Goal: Communication & Community: Answer question/provide support

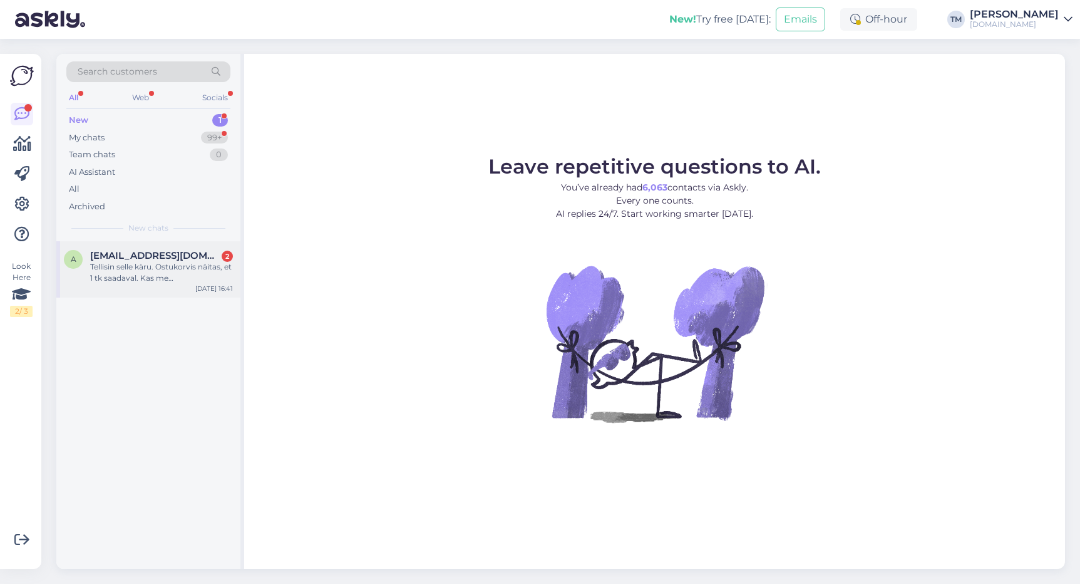
click at [113, 272] on div "Tellisin selle käru. Ostukorvis näitas, et 1 tk saadaval. Kas me jäime hiljaks …" at bounding box center [161, 272] width 143 height 23
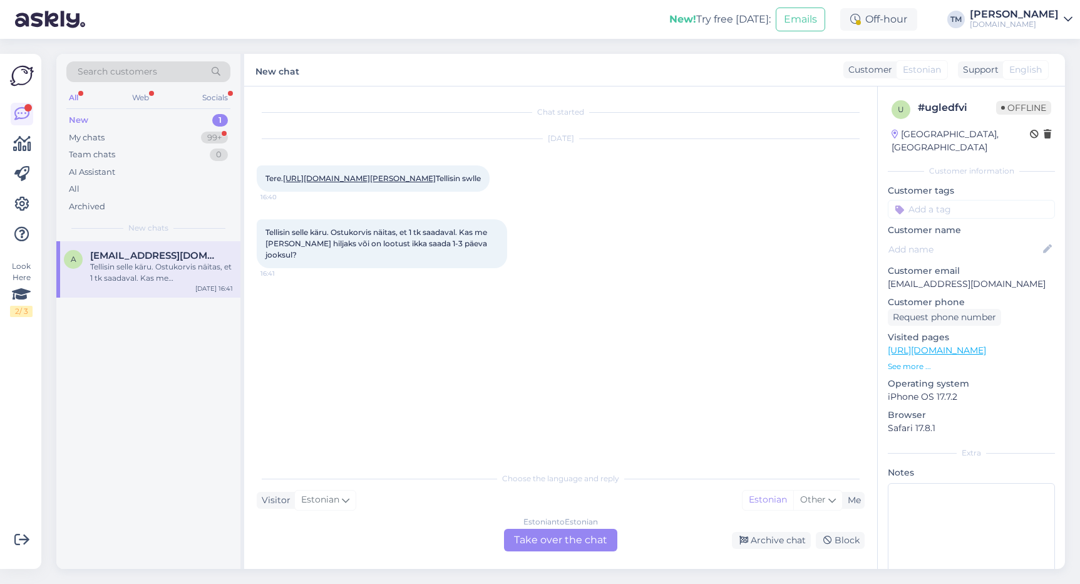
click at [366, 183] on link "https://manguvaljakud.eu/pood/mangud/nukumangud/nukuvanker-vankrikorv-beebitarv…" at bounding box center [359, 177] width 153 height 9
click at [572, 535] on div "Estonian to Estonian Take over the chat" at bounding box center [560, 540] width 113 height 23
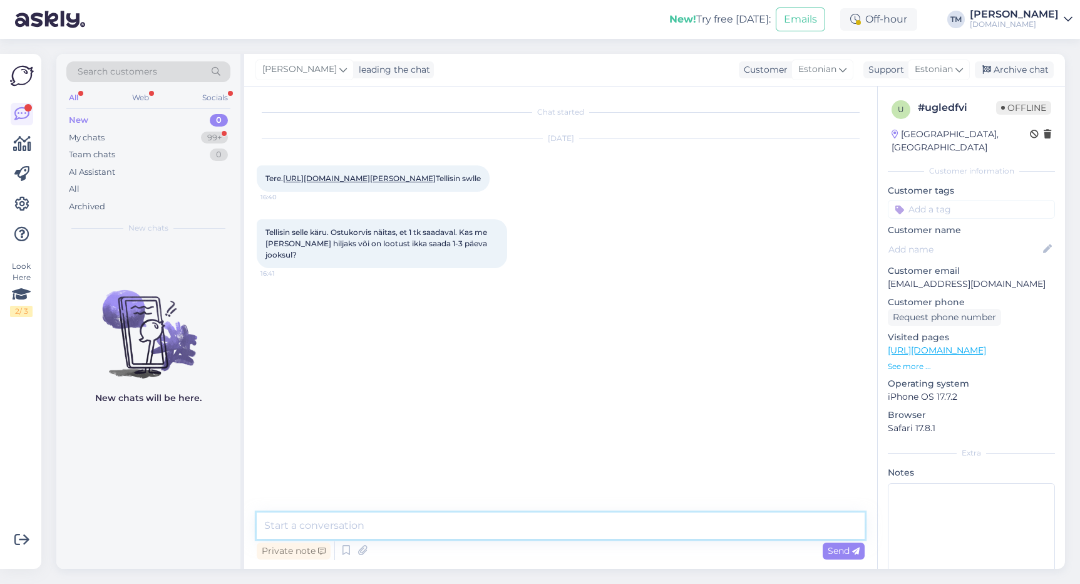
click at [528, 519] on textarea at bounding box center [561, 525] width 608 height 26
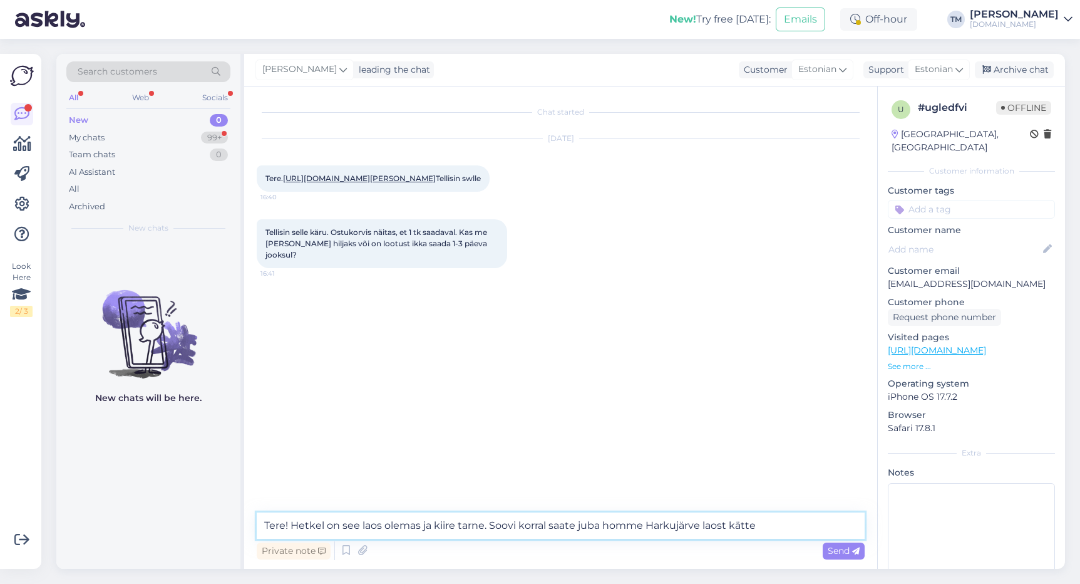
type textarea "Tere! Hetkel on see laos olemas ja kiire tarne. Soovi korral saate juba homme H…"
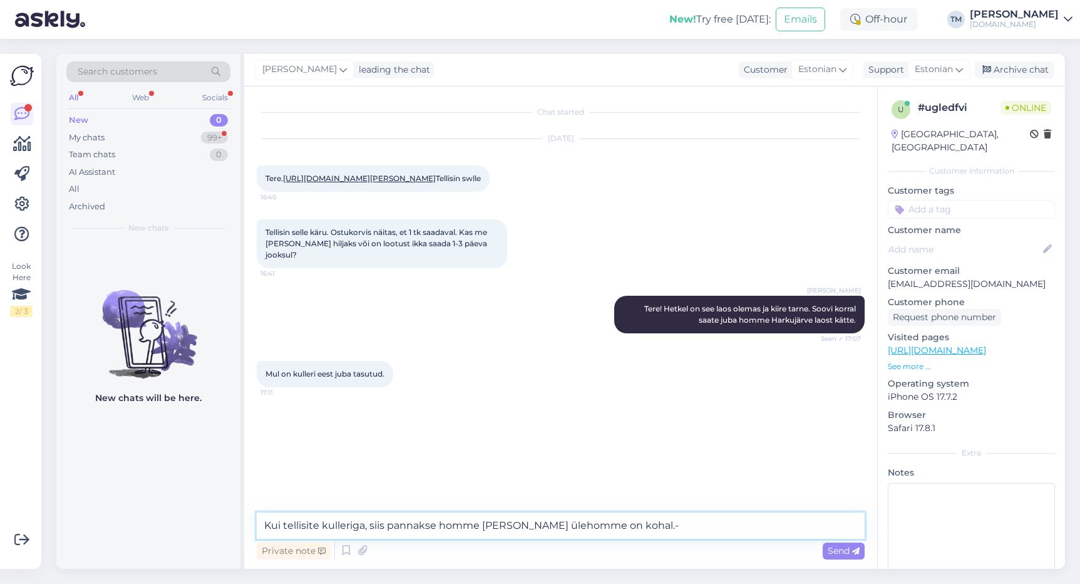
type textarea "Kui tellisite kulleriga, siis pannakse homme teele ja ülehomme on kohal."
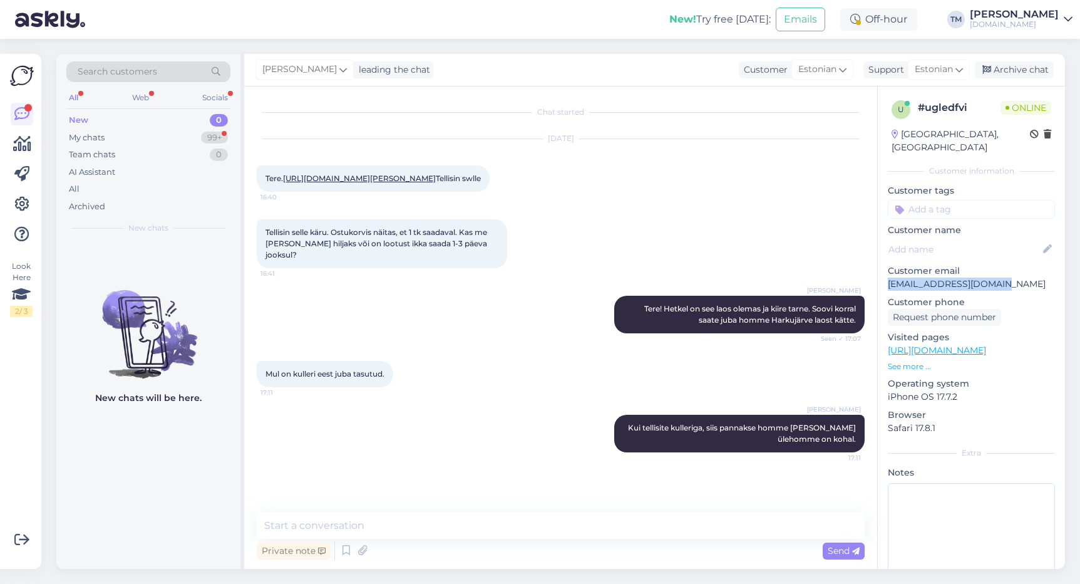
drag, startPoint x: 1008, startPoint y: 274, endPoint x: 887, endPoint y: 276, distance: 120.9
click at [888, 277] on p "annika5205@hotmail.com" at bounding box center [971, 283] width 167 height 13
copy p "annika5205@hotmail.com"
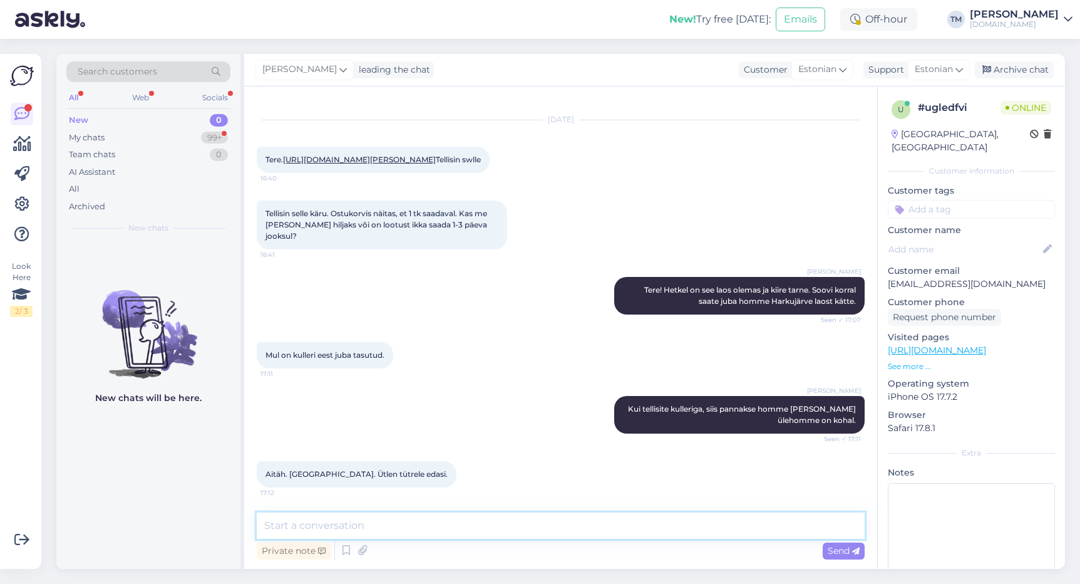
click at [323, 531] on textarea at bounding box center [561, 525] width 608 height 26
type textarea "Siis jõuab suure tõenäosusega juba homme Venipak kulleriga. Hiljemalt ülehomme."
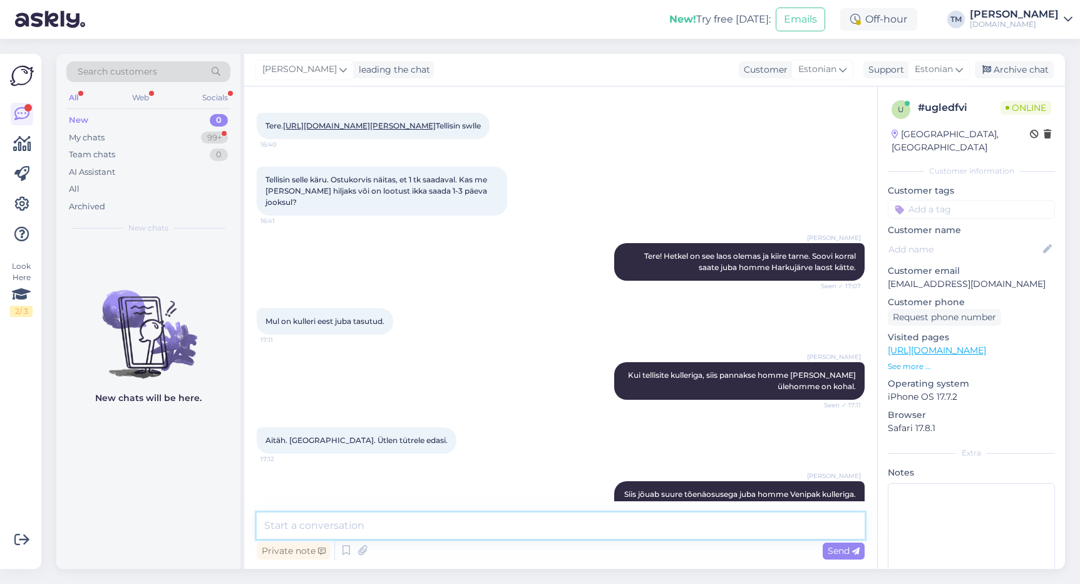
scroll to position [118, 0]
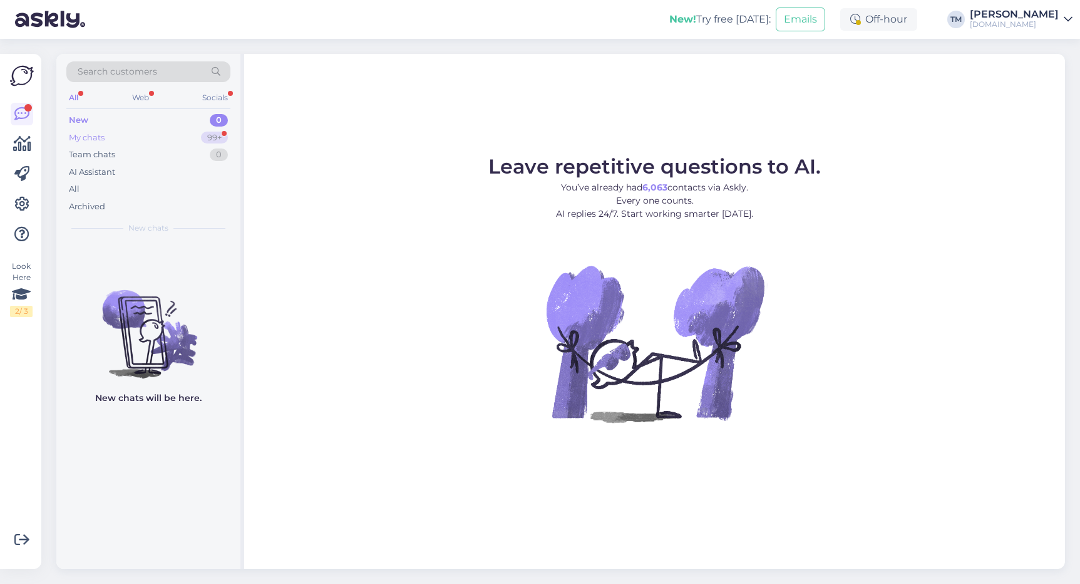
click at [135, 138] on div "My chats 99+" at bounding box center [148, 138] width 164 height 18
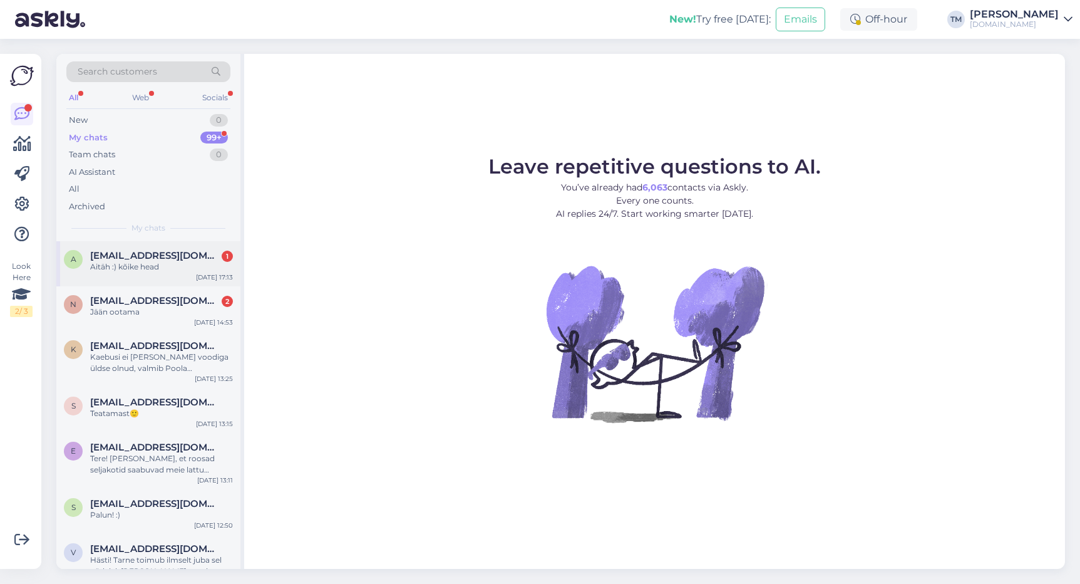
click at [169, 266] on div "Aitäh :) kõike head" at bounding box center [161, 266] width 143 height 11
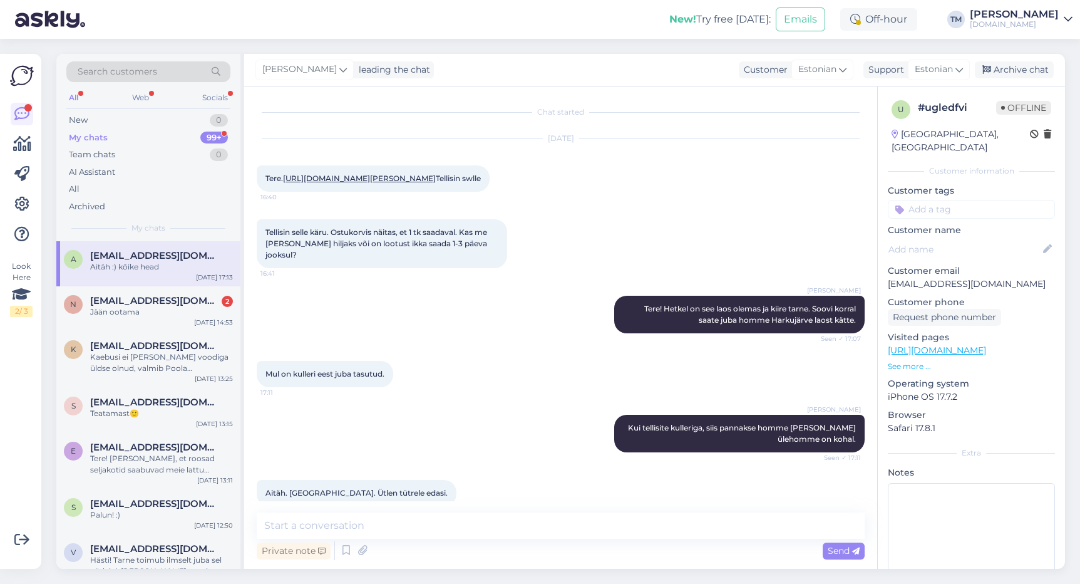
scroll to position [172, 0]
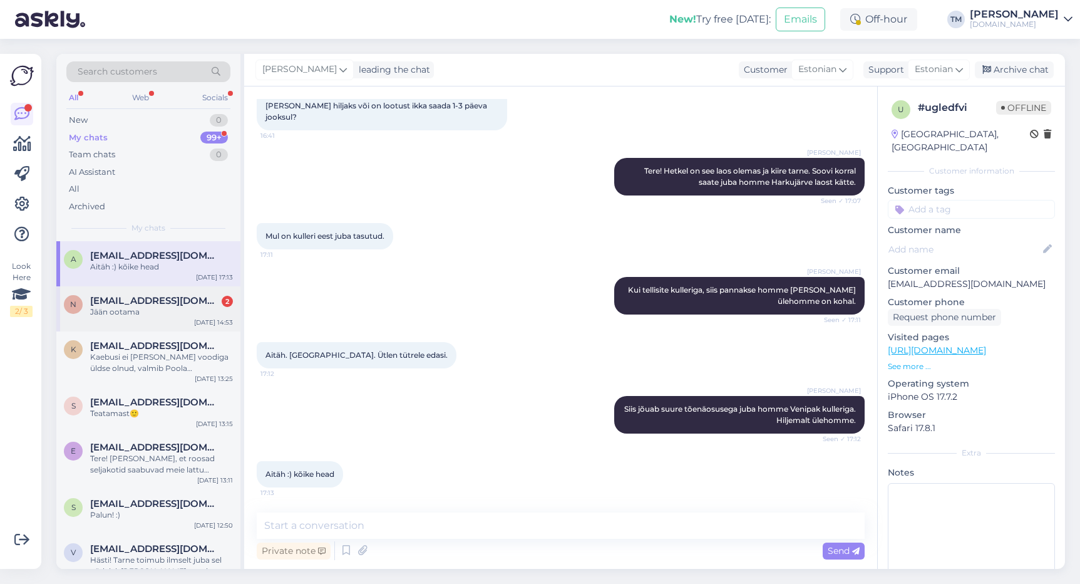
click at [180, 305] on span "nele776@hotmail.com" at bounding box center [155, 300] width 130 height 11
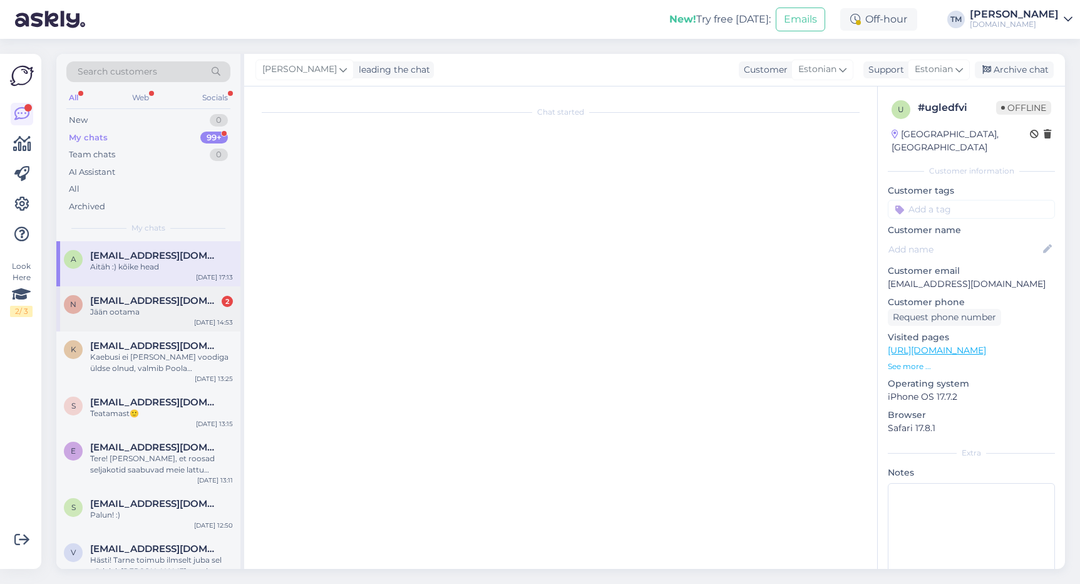
scroll to position [0, 0]
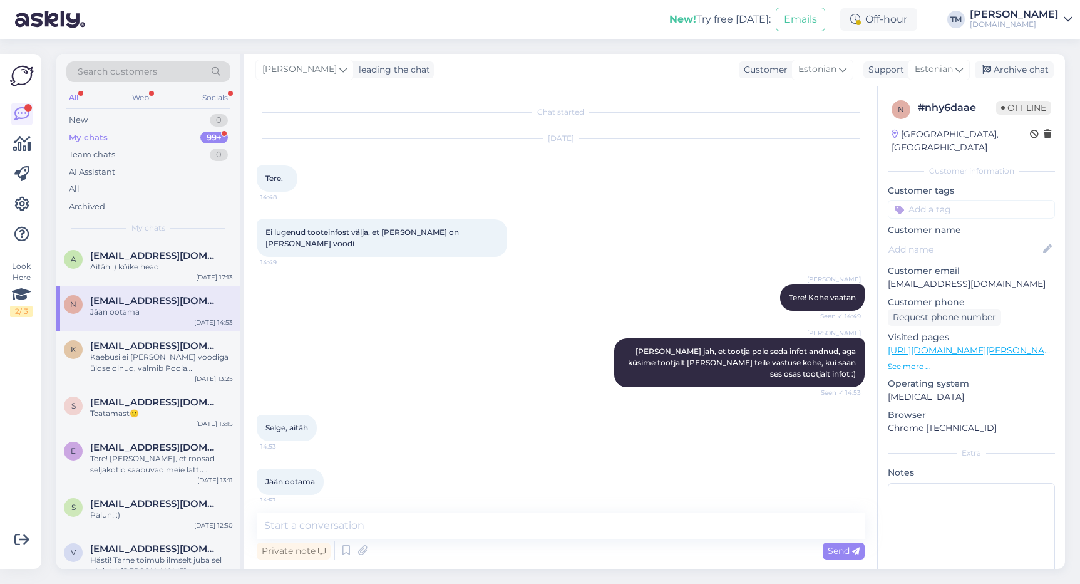
click at [362, 292] on div "Triinu Murumäe Tere! Kohe vaatan Seen ✓ 14:49" at bounding box center [561, 298] width 608 height 54
click at [139, 259] on span "annika5205@hotmail.com" at bounding box center [155, 255] width 130 height 11
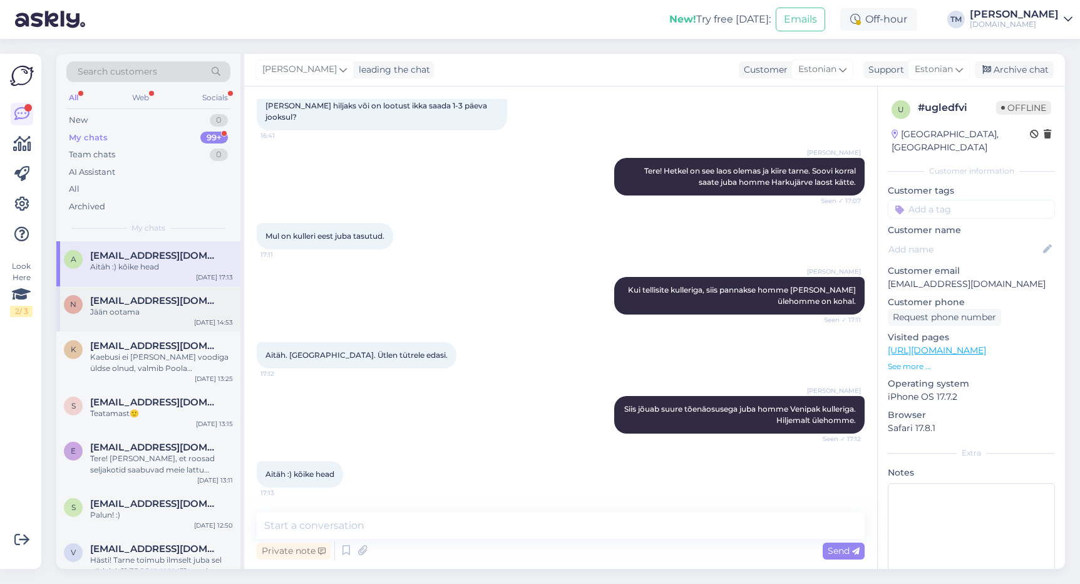
click at [120, 301] on span "nele776@hotmail.com" at bounding box center [155, 300] width 130 height 11
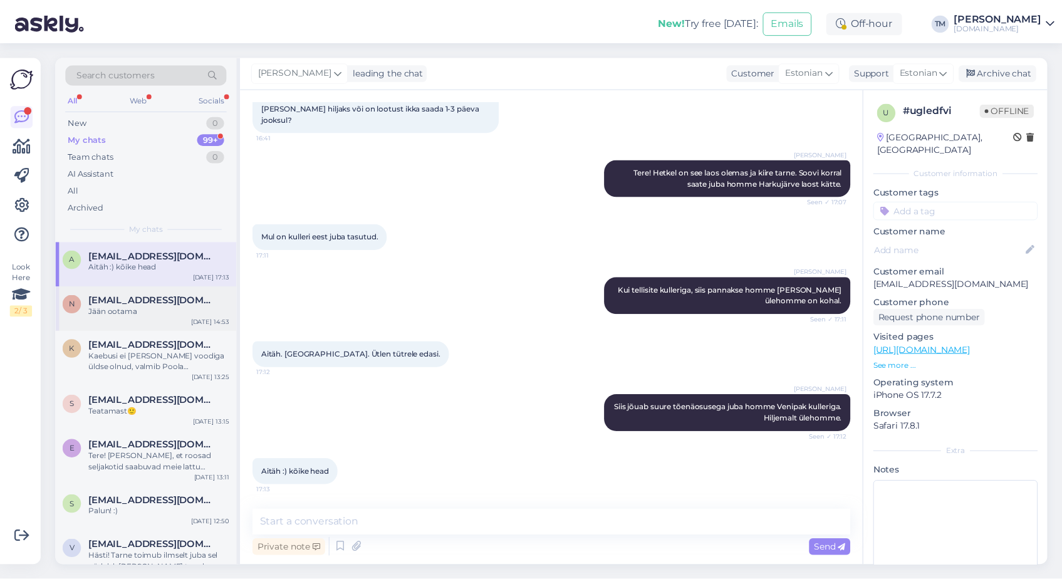
scroll to position [0, 0]
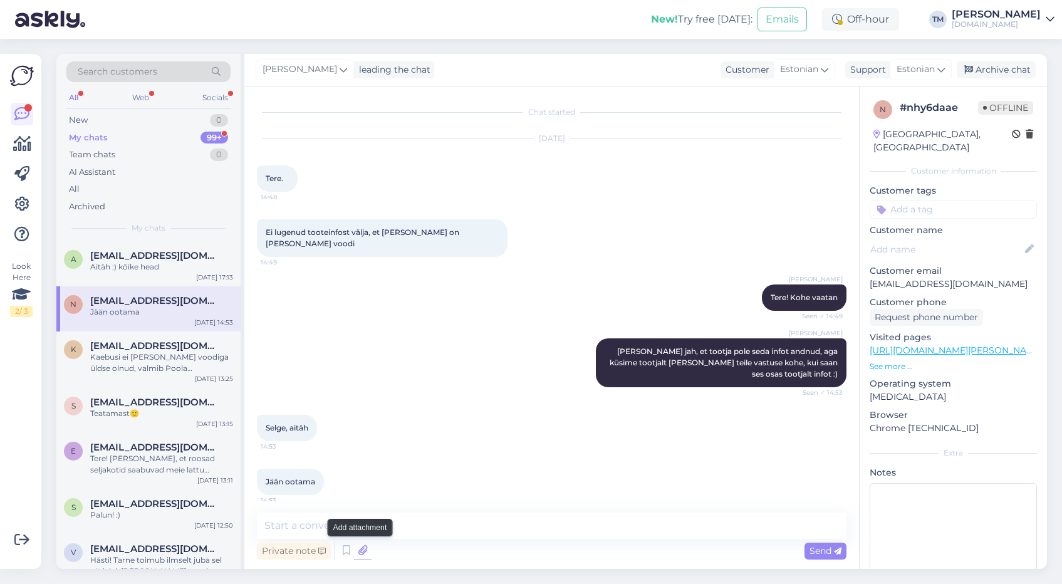
click at [364, 550] on icon at bounding box center [363, 550] width 18 height 19
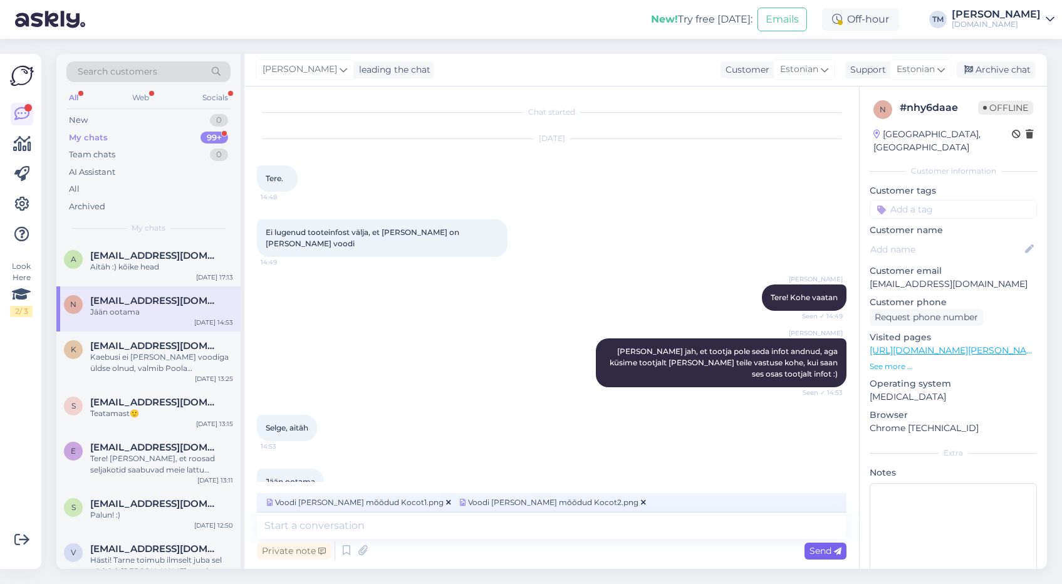
click at [822, 547] on span "Send" at bounding box center [825, 550] width 32 height 11
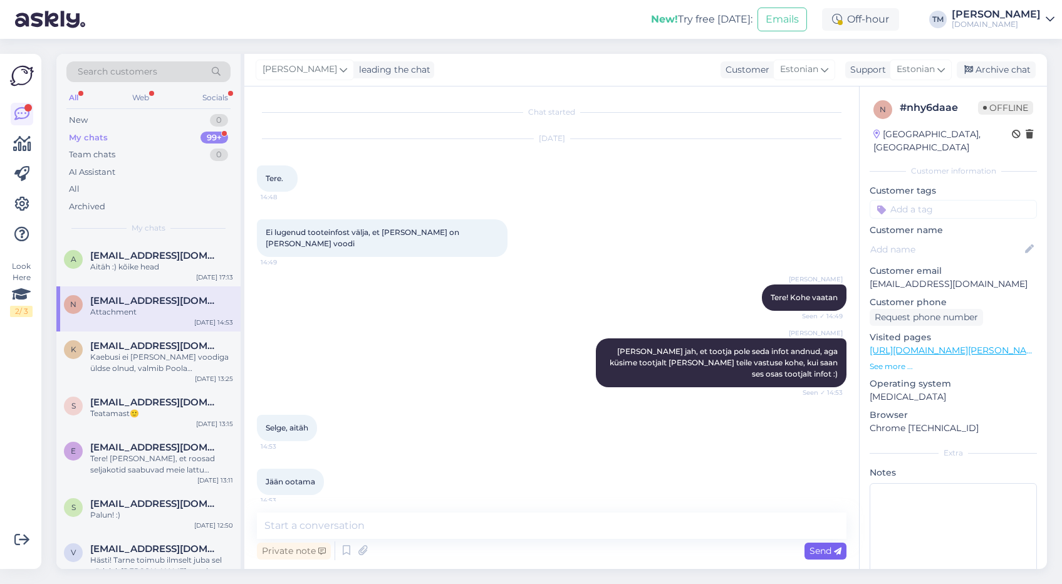
scroll to position [154, 0]
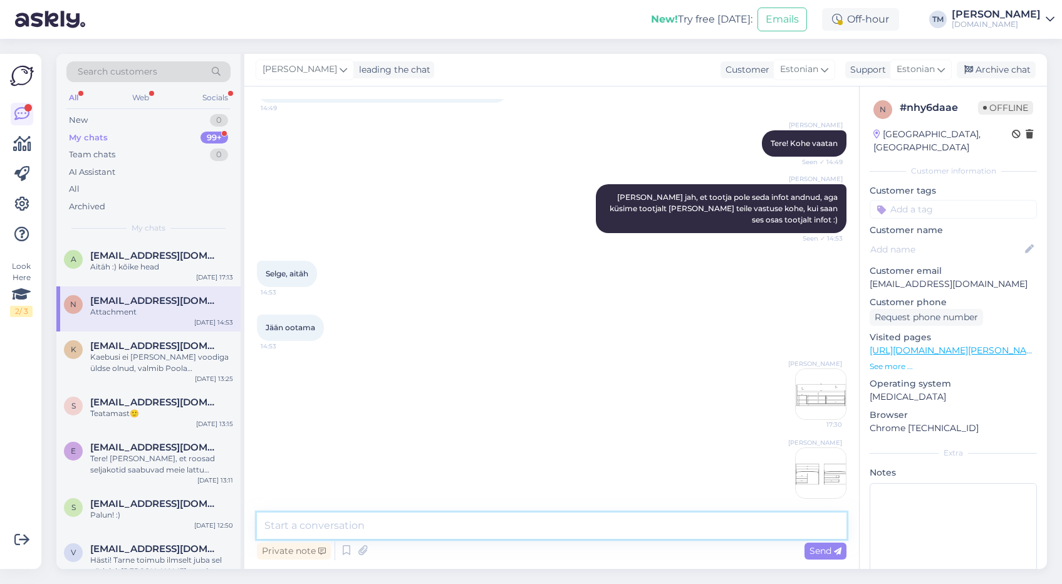
click at [529, 532] on textarea at bounding box center [551, 525] width 589 height 26
type textarea "i"
type textarea "Lisan mõõdud :)"
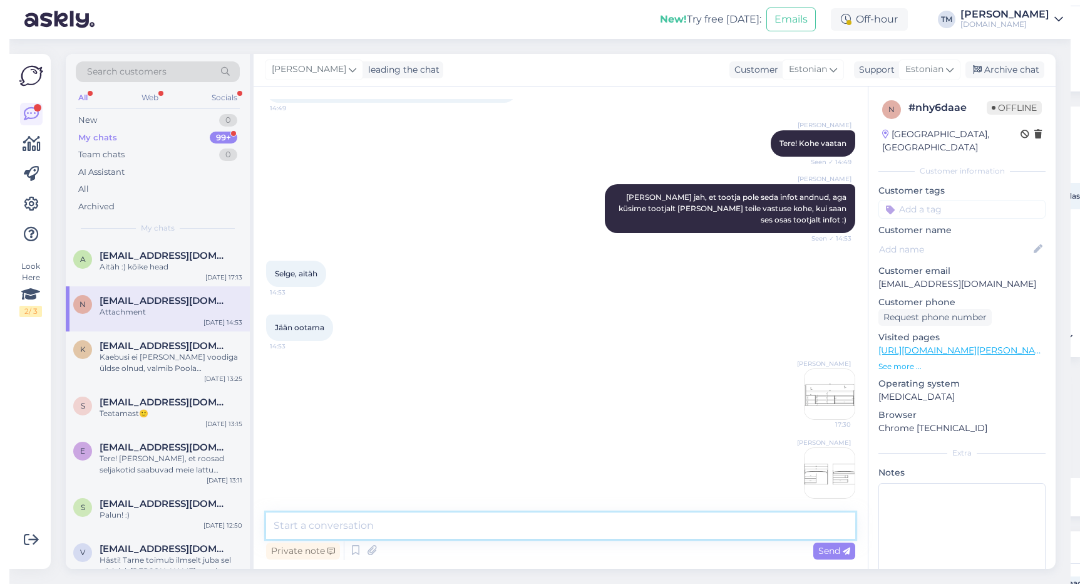
scroll to position [208, 0]
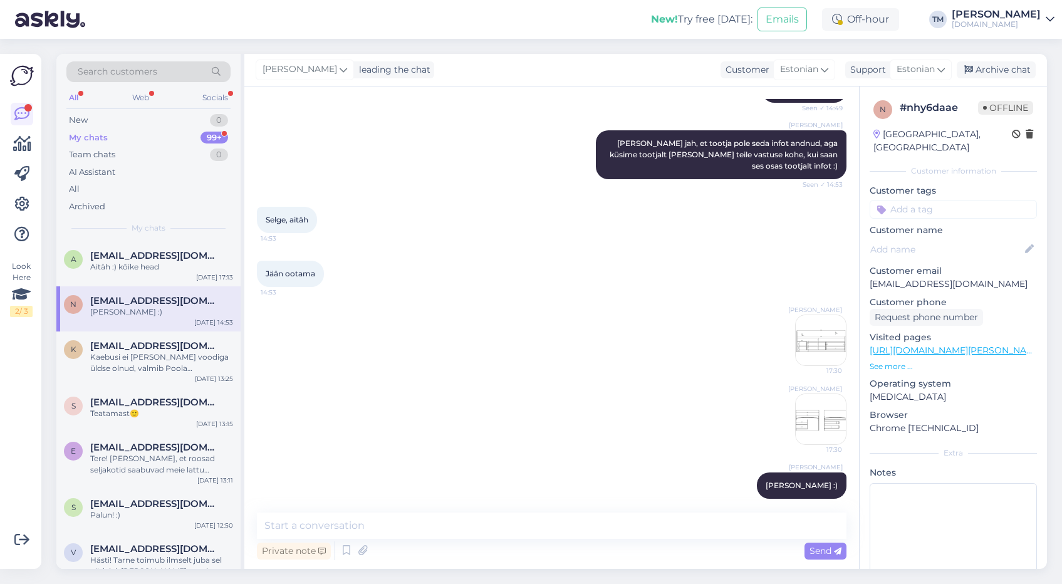
click at [822, 344] on img at bounding box center [820, 340] width 50 height 50
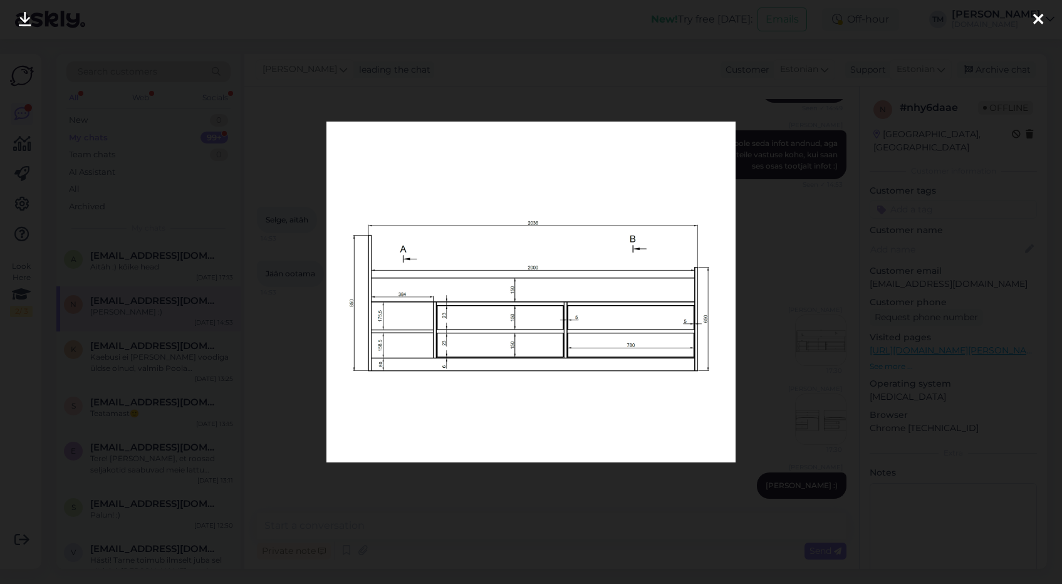
click at [853, 194] on div at bounding box center [531, 292] width 1062 height 584
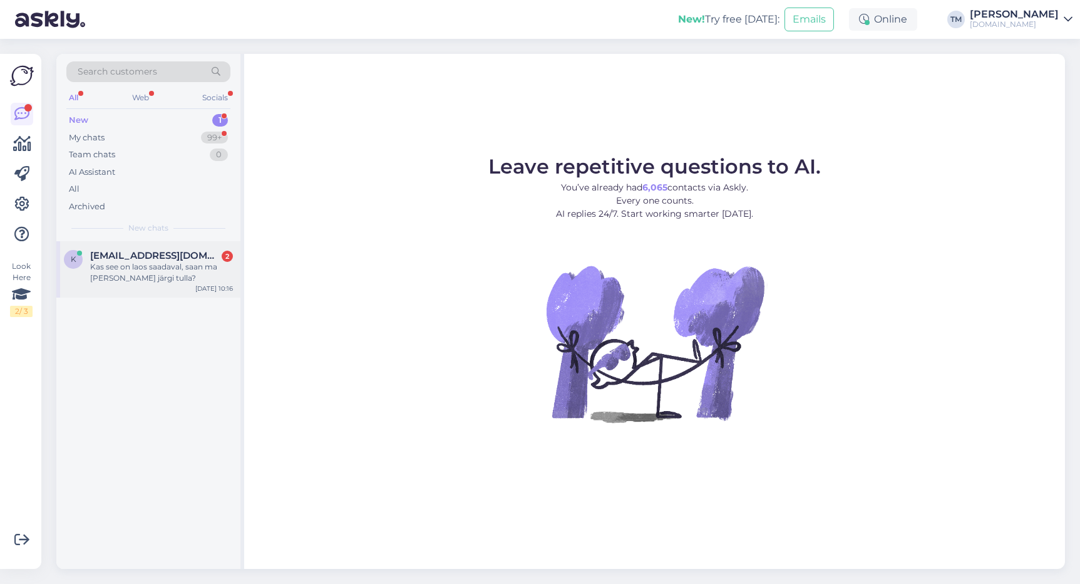
click at [196, 273] on div "Kas see on laos saadaval, saan ma [PERSON_NAME] järgi tulla?" at bounding box center [161, 272] width 143 height 23
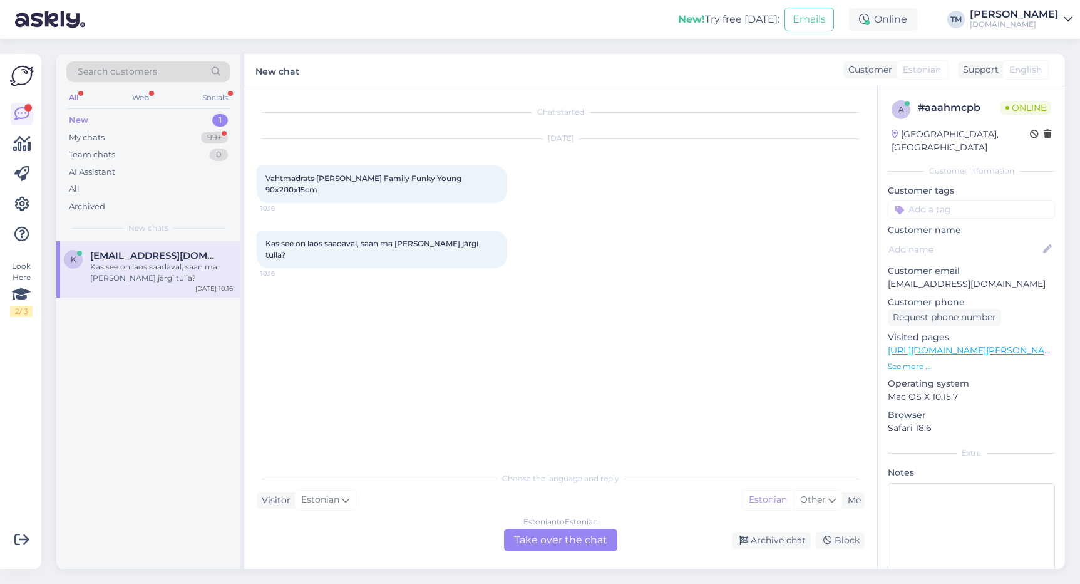
click at [592, 537] on div "Estonian to Estonian Take over the chat" at bounding box center [560, 540] width 113 height 23
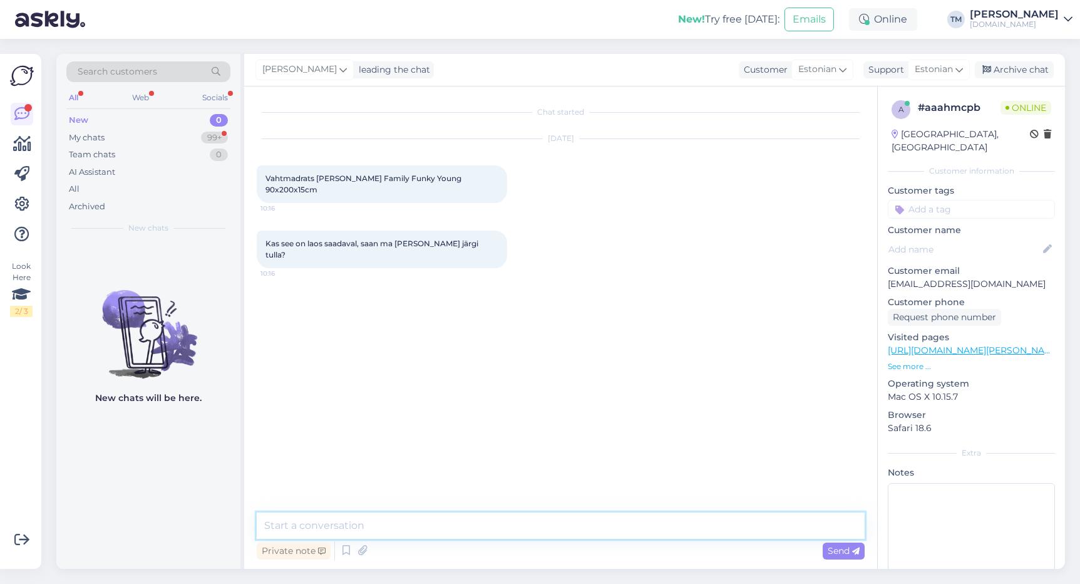
click at [502, 526] on textarea at bounding box center [561, 525] width 608 height 26
type textarea "Tere! Kohe vaatan."
click at [1023, 344] on link "[URL][DOMAIN_NAME][PERSON_NAME][PERSON_NAME]" at bounding box center [1011, 349] width 247 height 11
click at [498, 532] on textarea at bounding box center [561, 525] width 608 height 26
type textarea "Jah, on laos olemas"
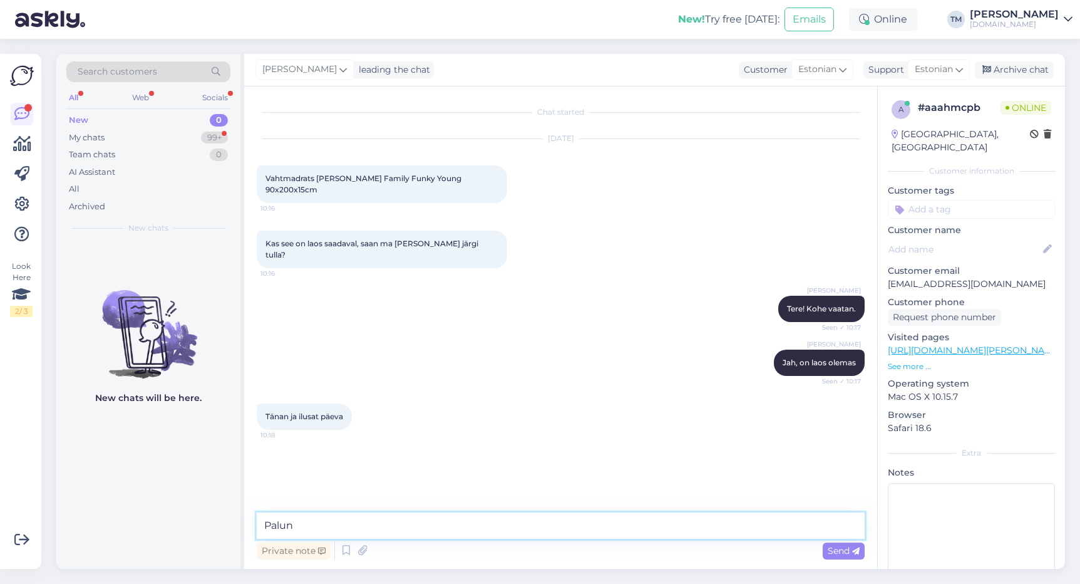
type textarea "Palun!"
